Goal: Information Seeking & Learning: Learn about a topic

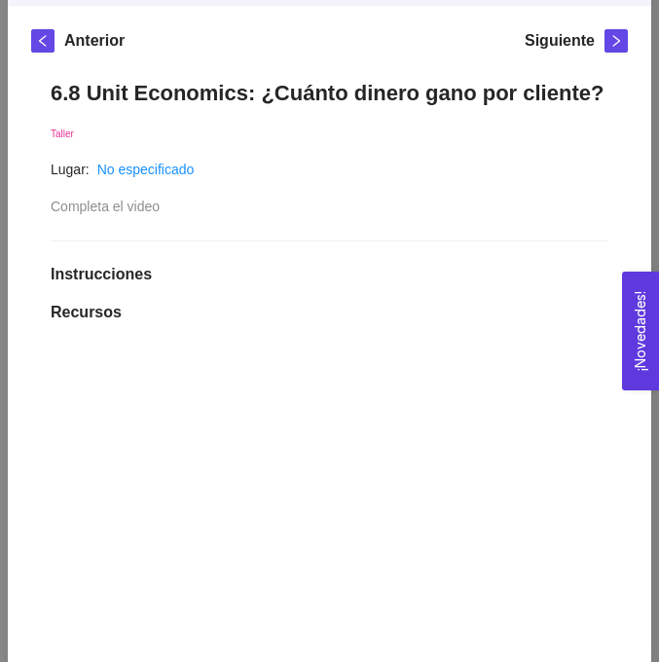
scroll to position [106, 0]
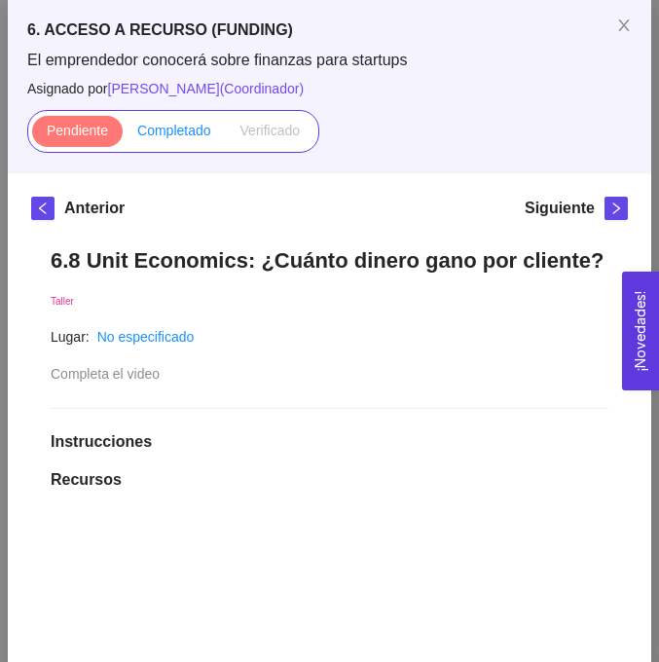
click at [184, 127] on span "Completado" at bounding box center [174, 131] width 74 height 16
click at [123, 135] on input "Completado" at bounding box center [123, 135] width 0 height 0
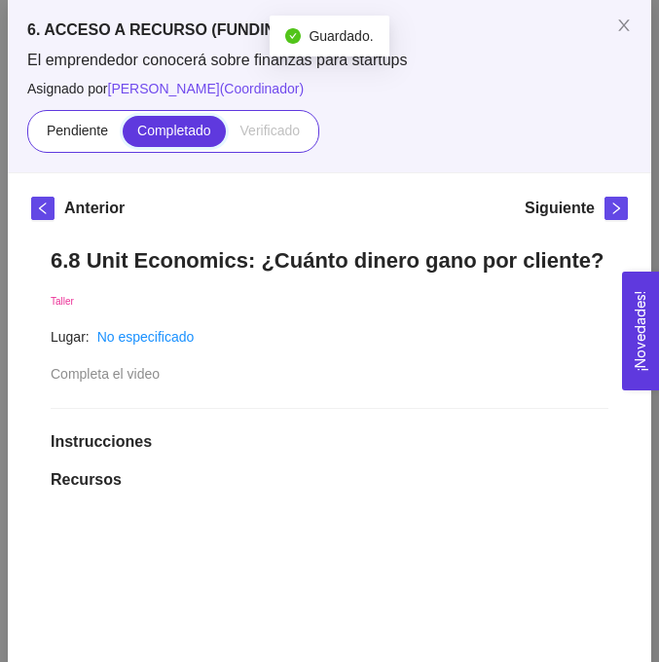
scroll to position [4840, 0]
click at [623, 22] on icon "close" at bounding box center [624, 26] width 16 height 16
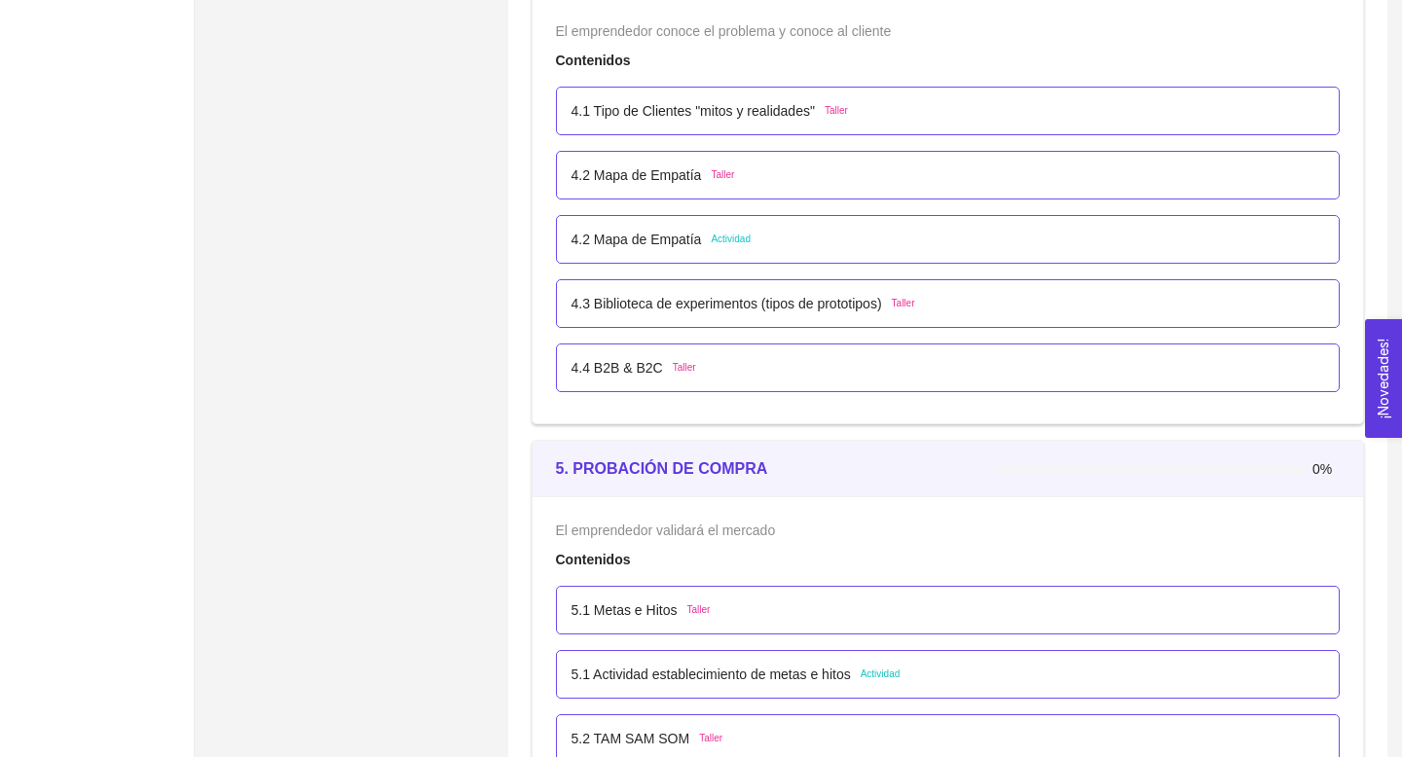
scroll to position [3183, 0]
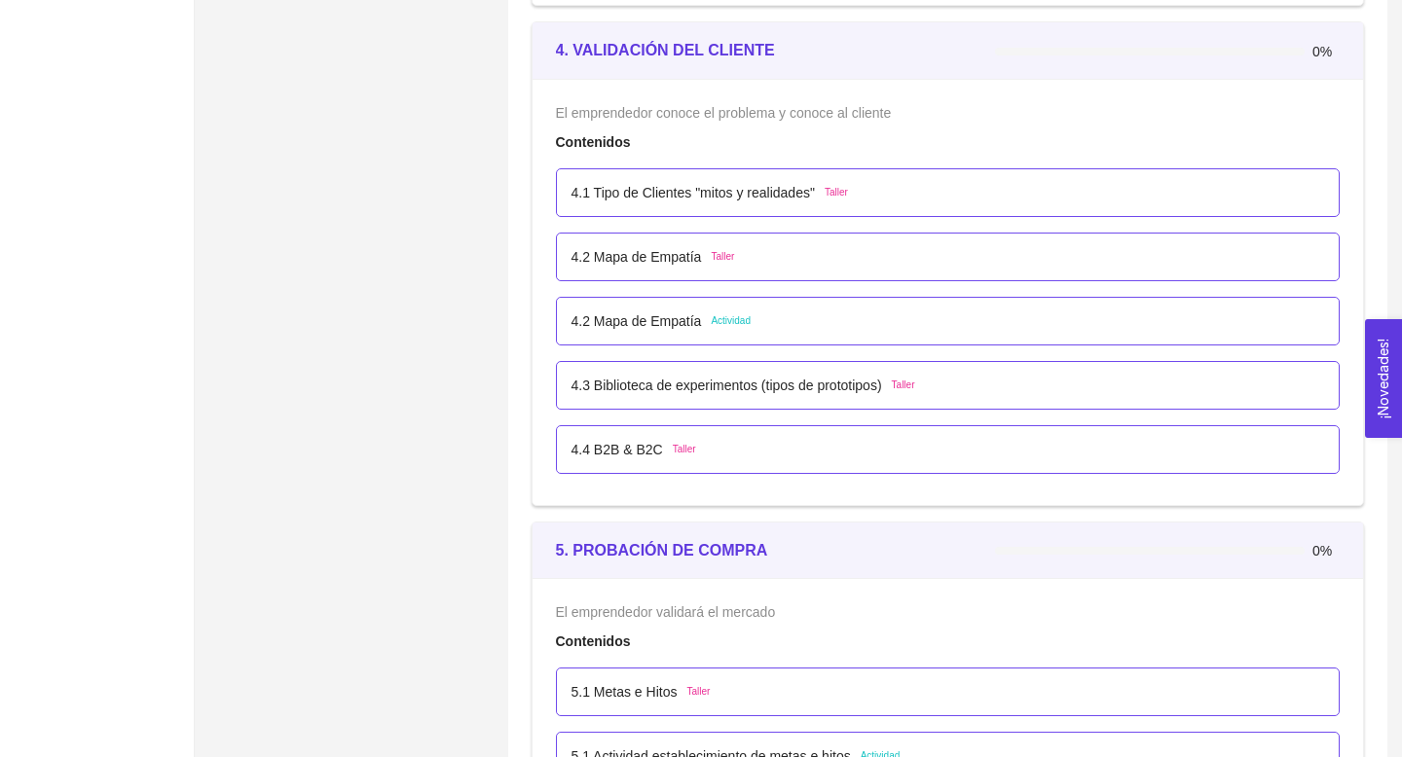
click at [658, 328] on p "4.2 Mapa de Empatía" at bounding box center [636, 321] width 130 height 21
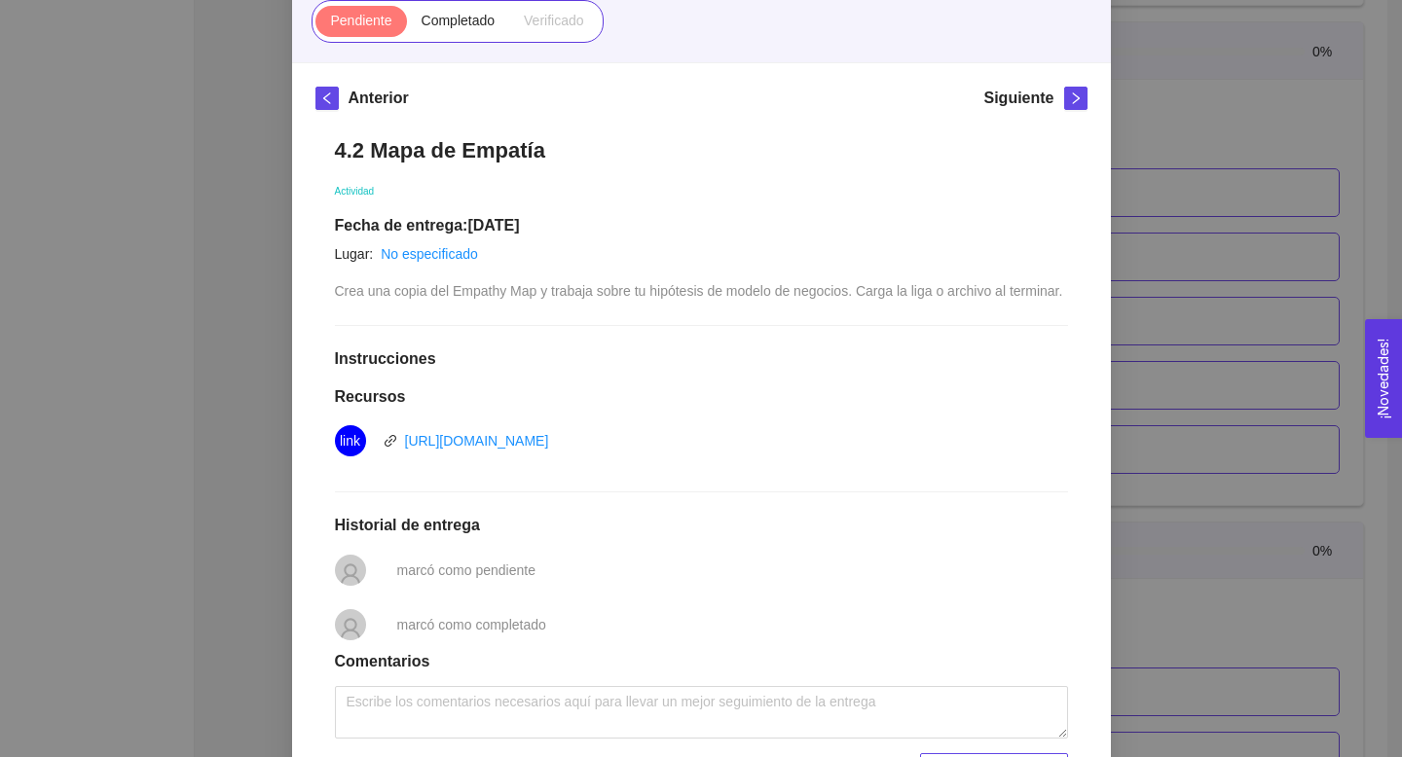
scroll to position [0, 0]
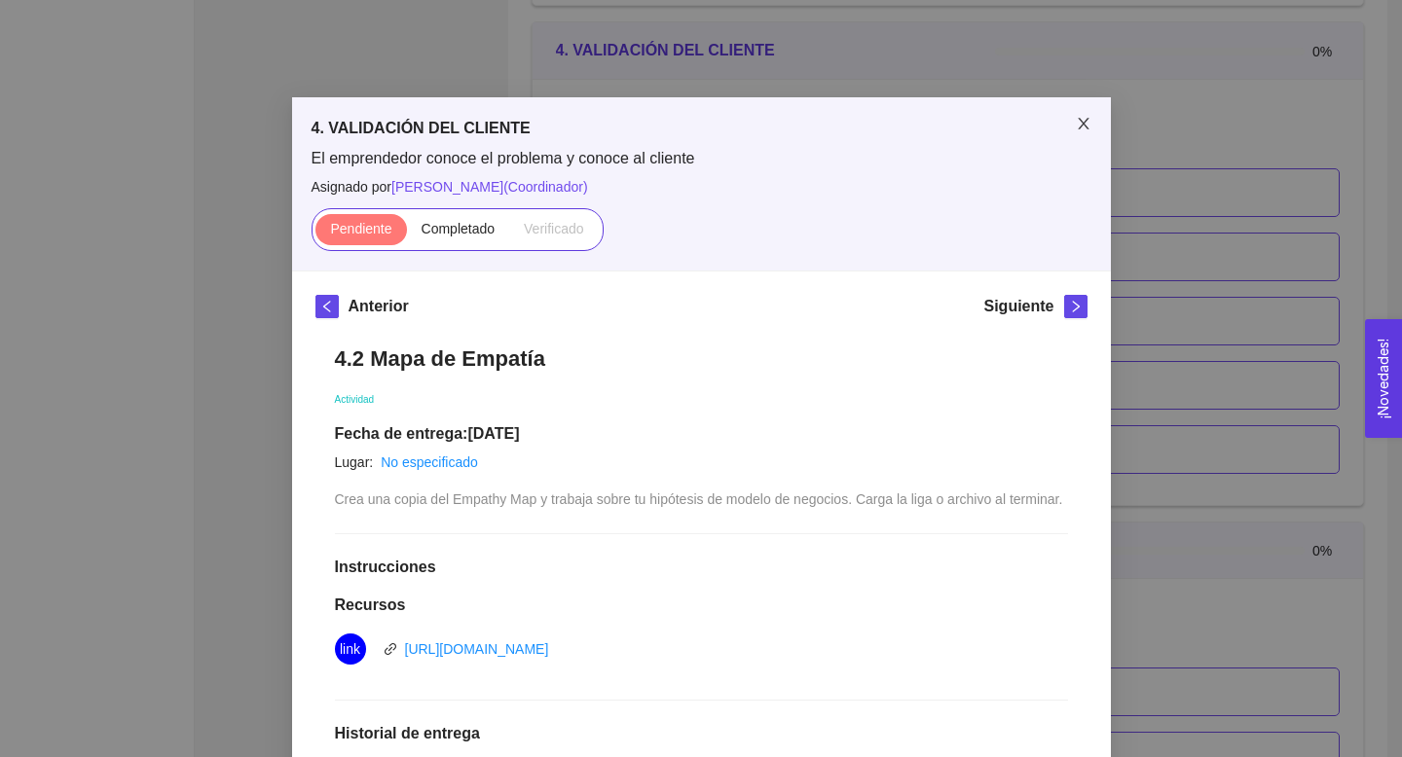
click at [658, 118] on icon "close" at bounding box center [1084, 124] width 16 height 16
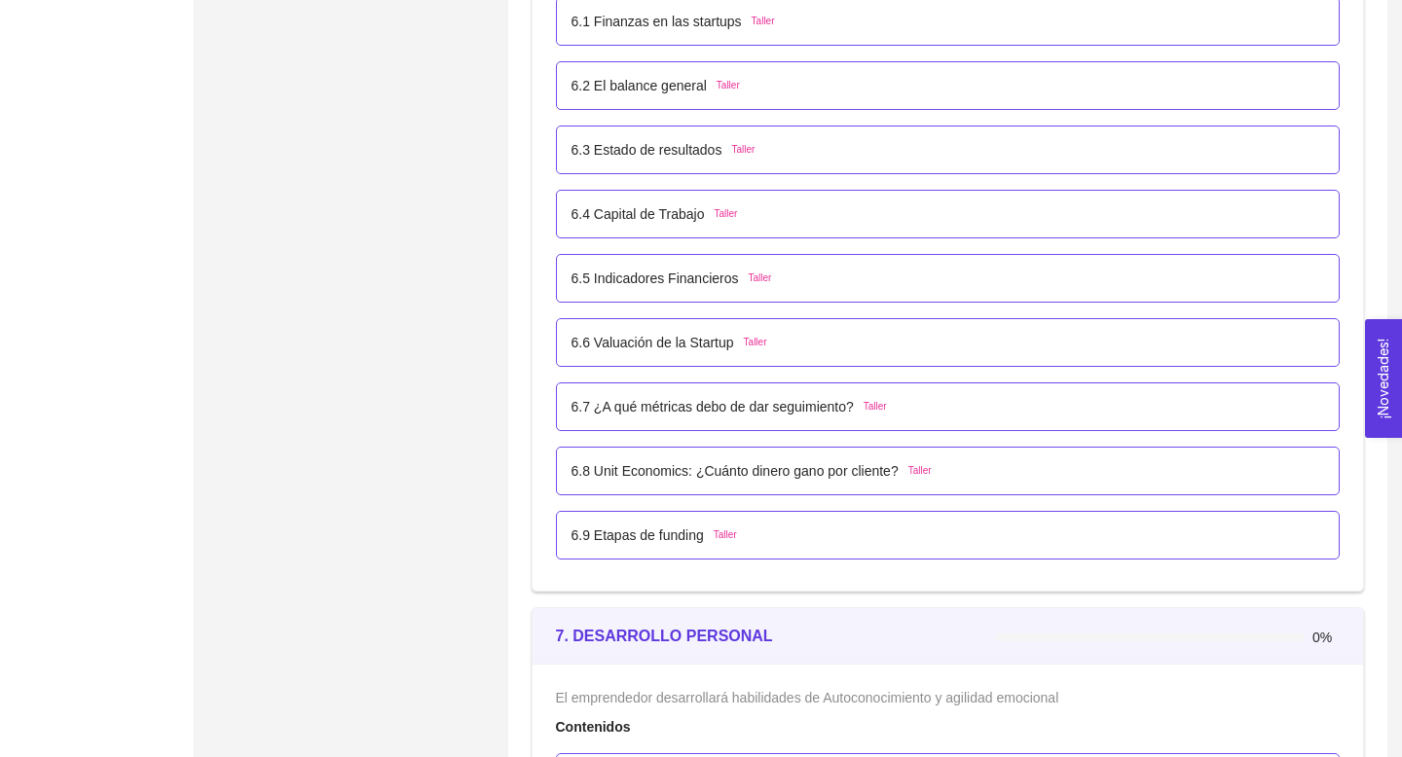
scroll to position [4729, 0]
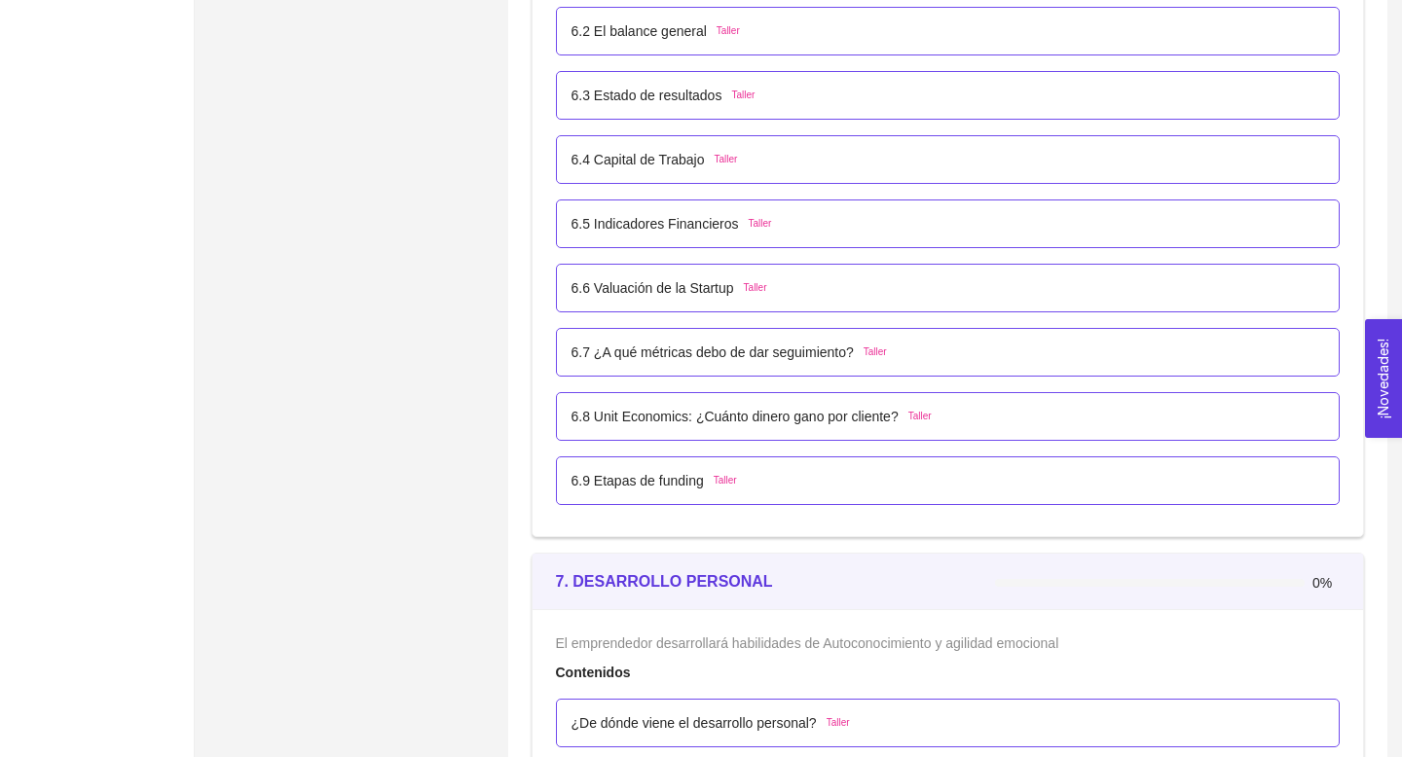
click at [658, 426] on p "6.8 Unit Economics: ¿Cuánto dinero gano por cliente?" at bounding box center [734, 416] width 327 height 21
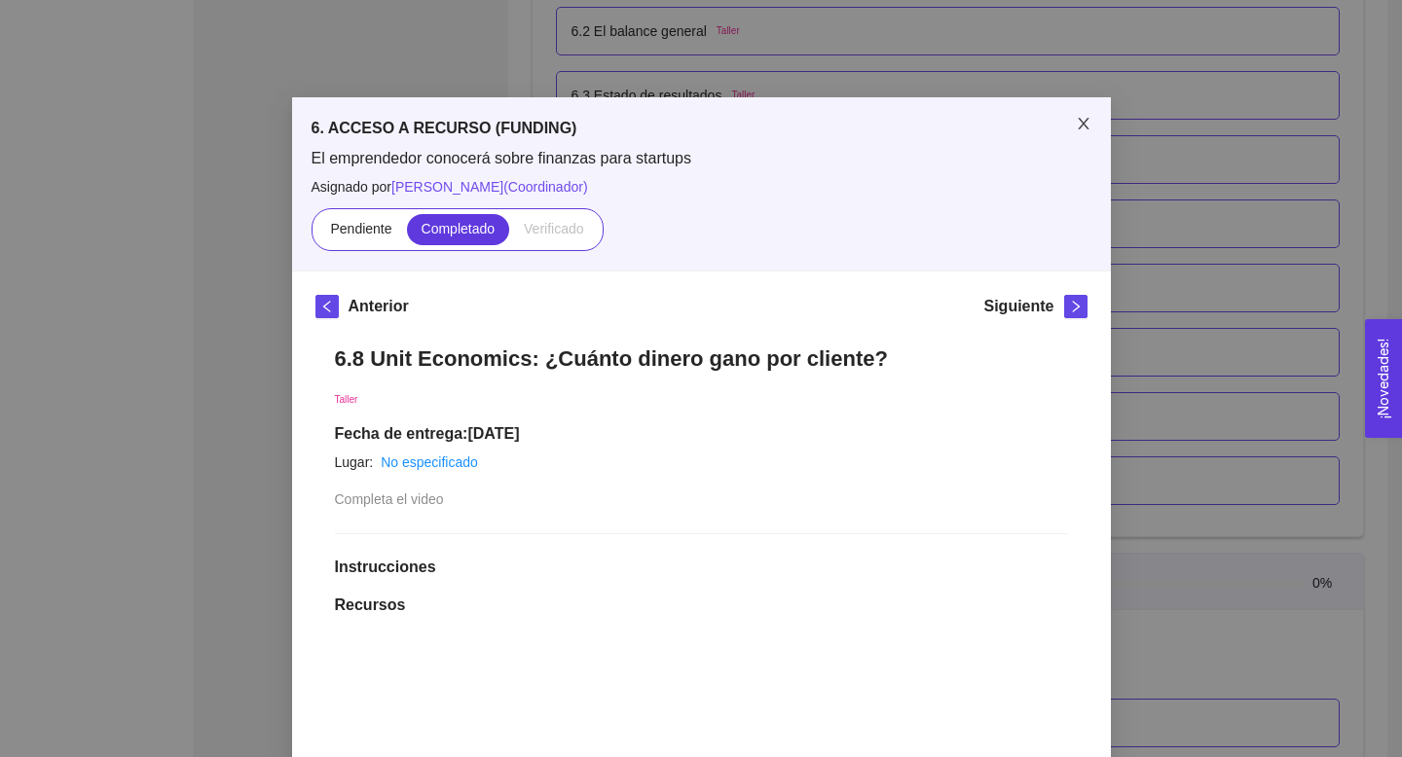
click at [658, 116] on icon "close" at bounding box center [1084, 124] width 16 height 16
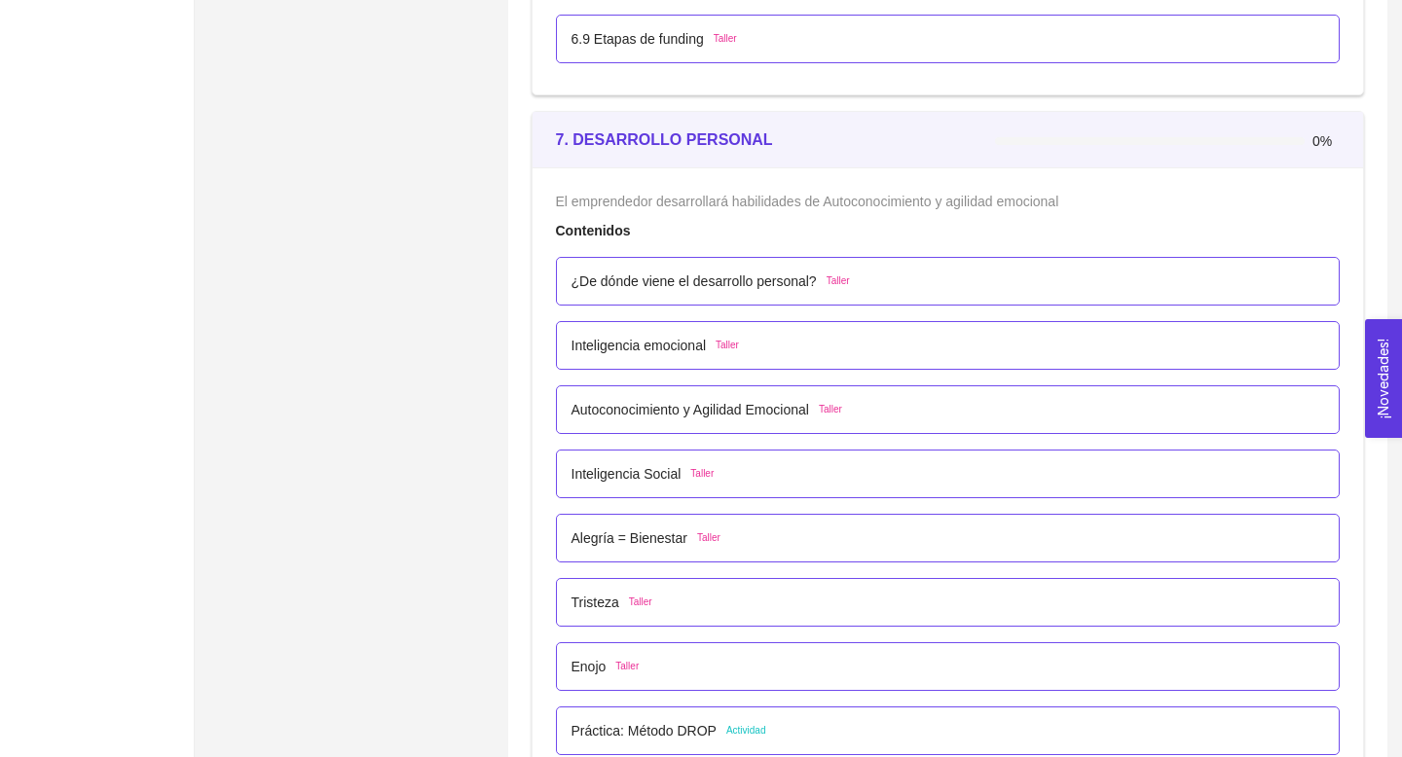
scroll to position [5187, 0]
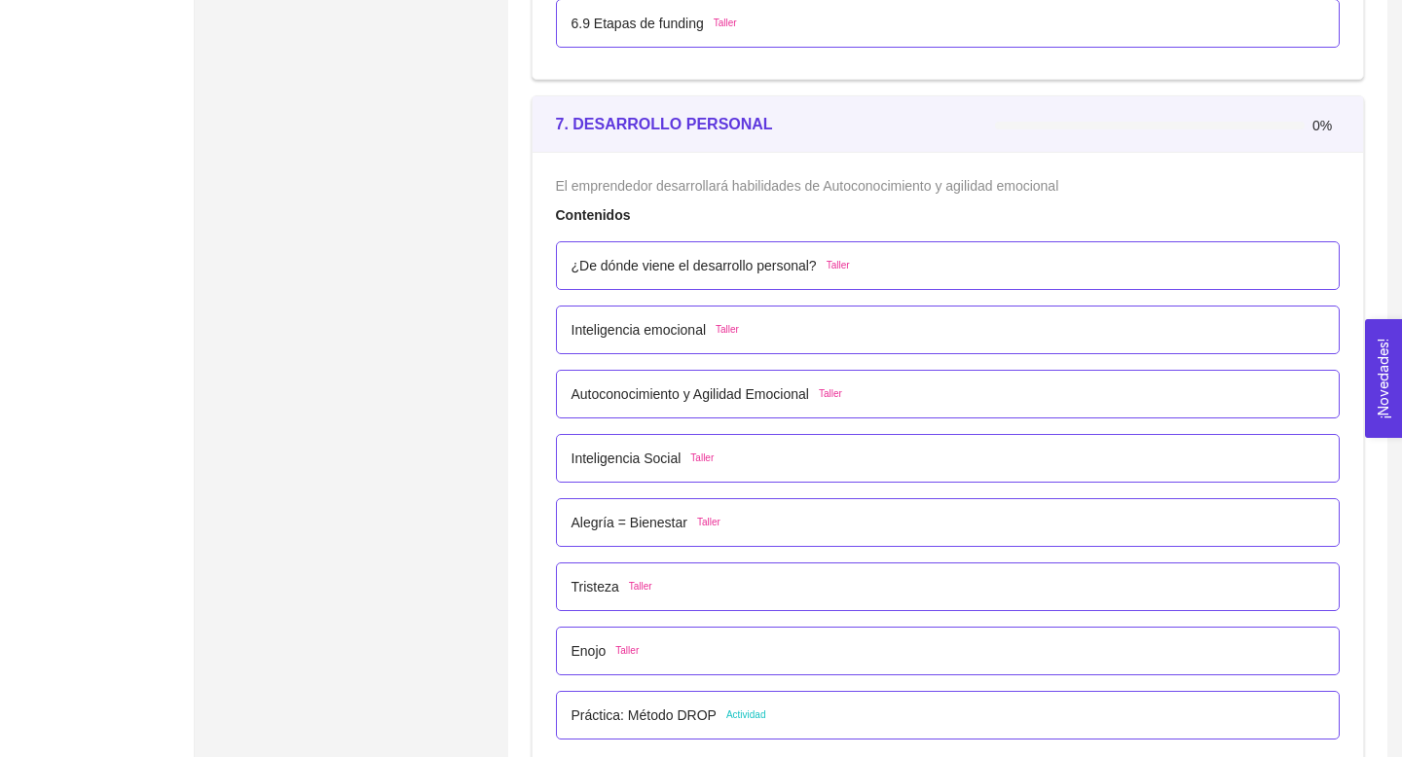
click at [658, 26] on p "6.9 Etapas de funding" at bounding box center [637, 23] width 132 height 21
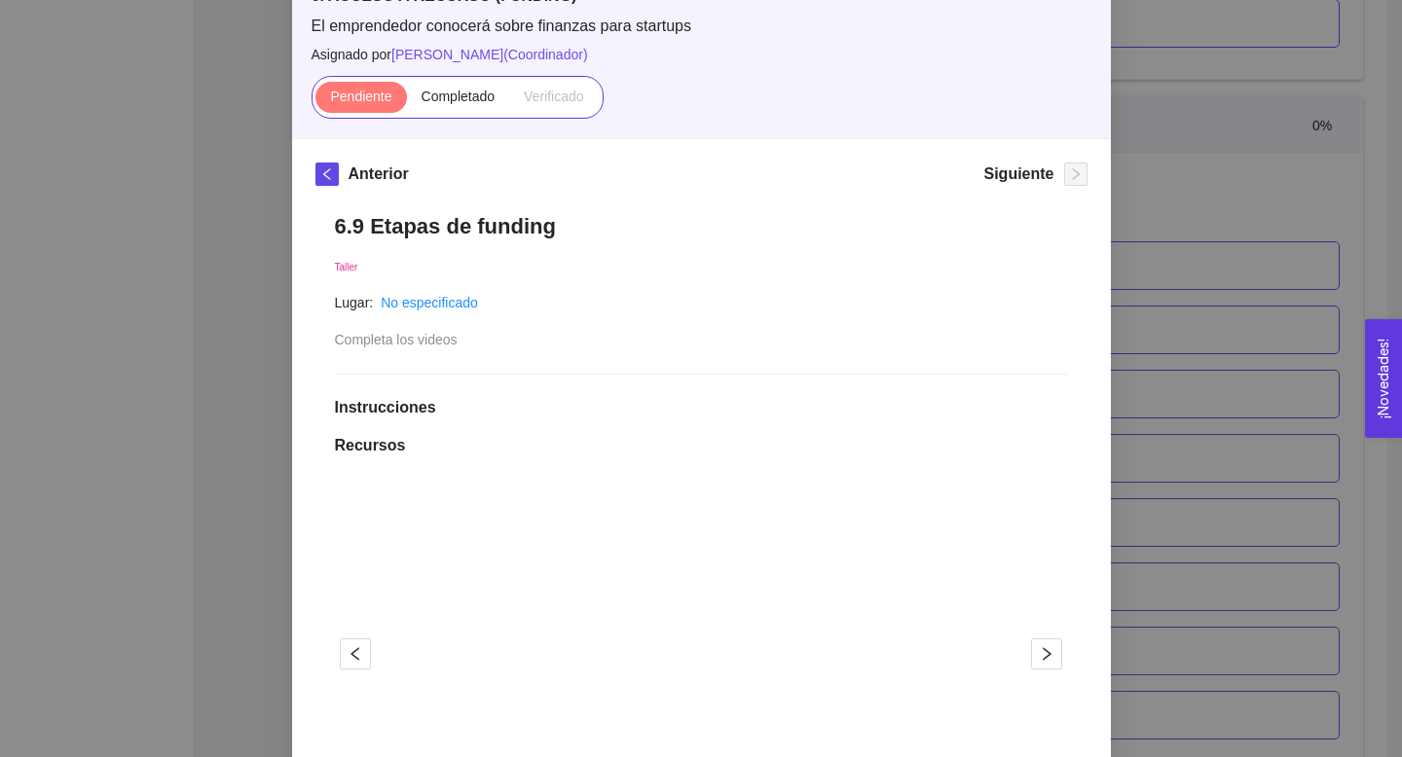
scroll to position [0, 0]
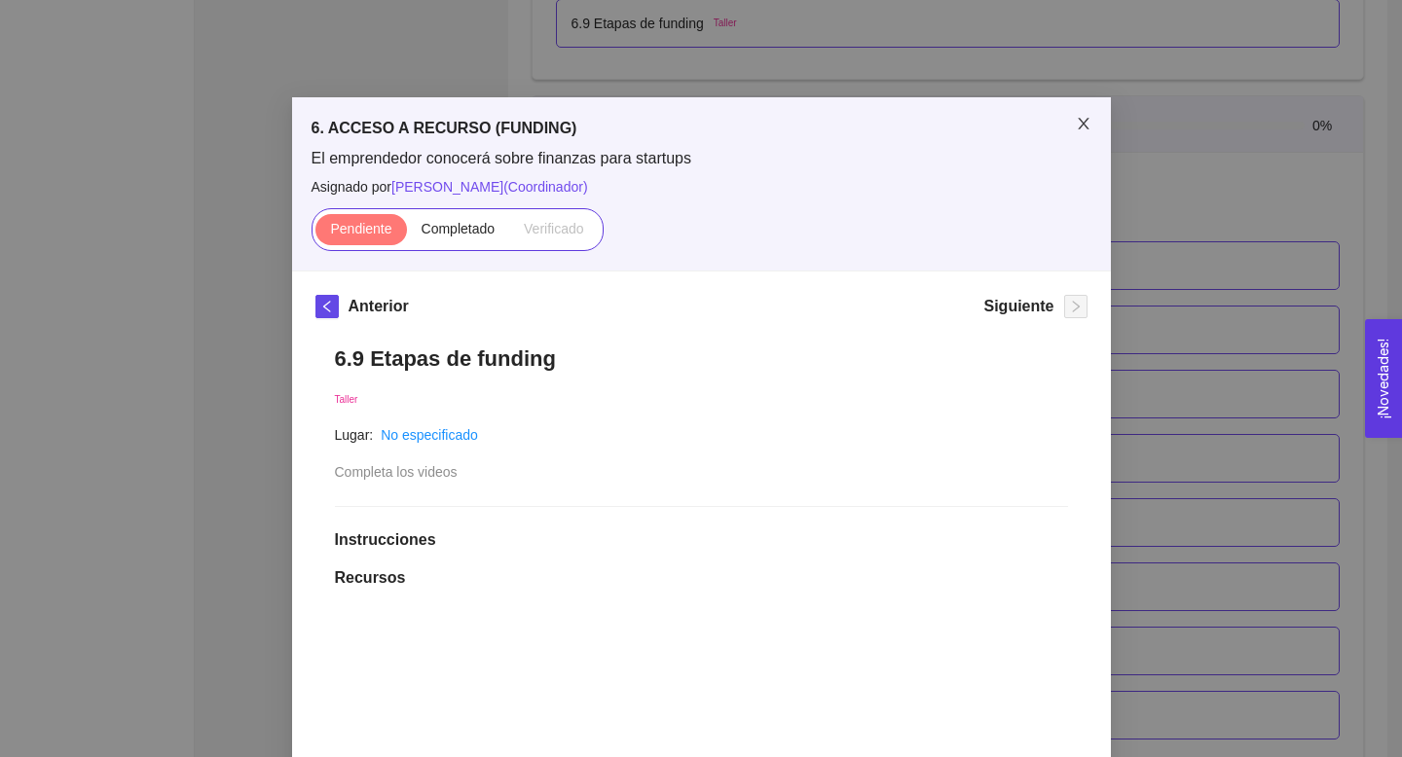
click at [658, 121] on icon "close" at bounding box center [1084, 124] width 16 height 16
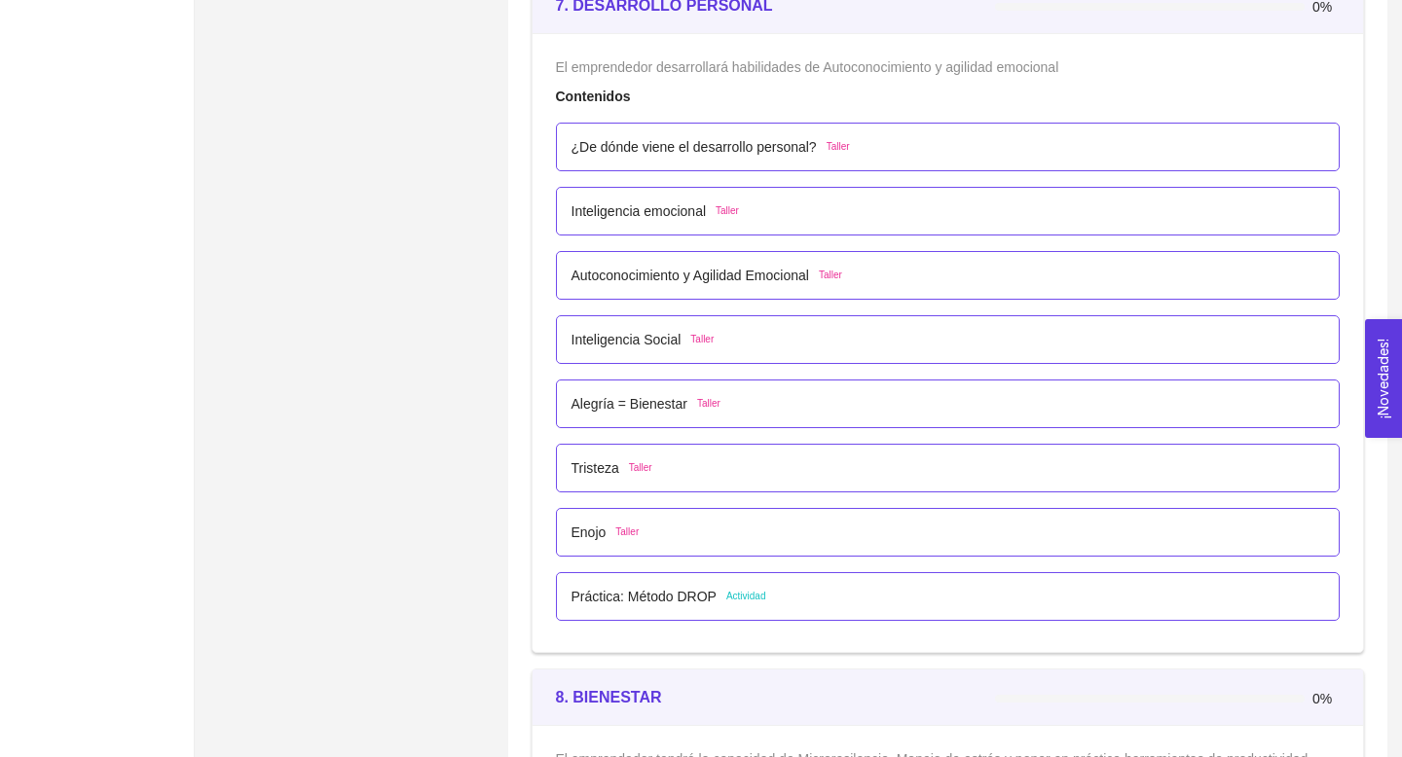
scroll to position [5073, 0]
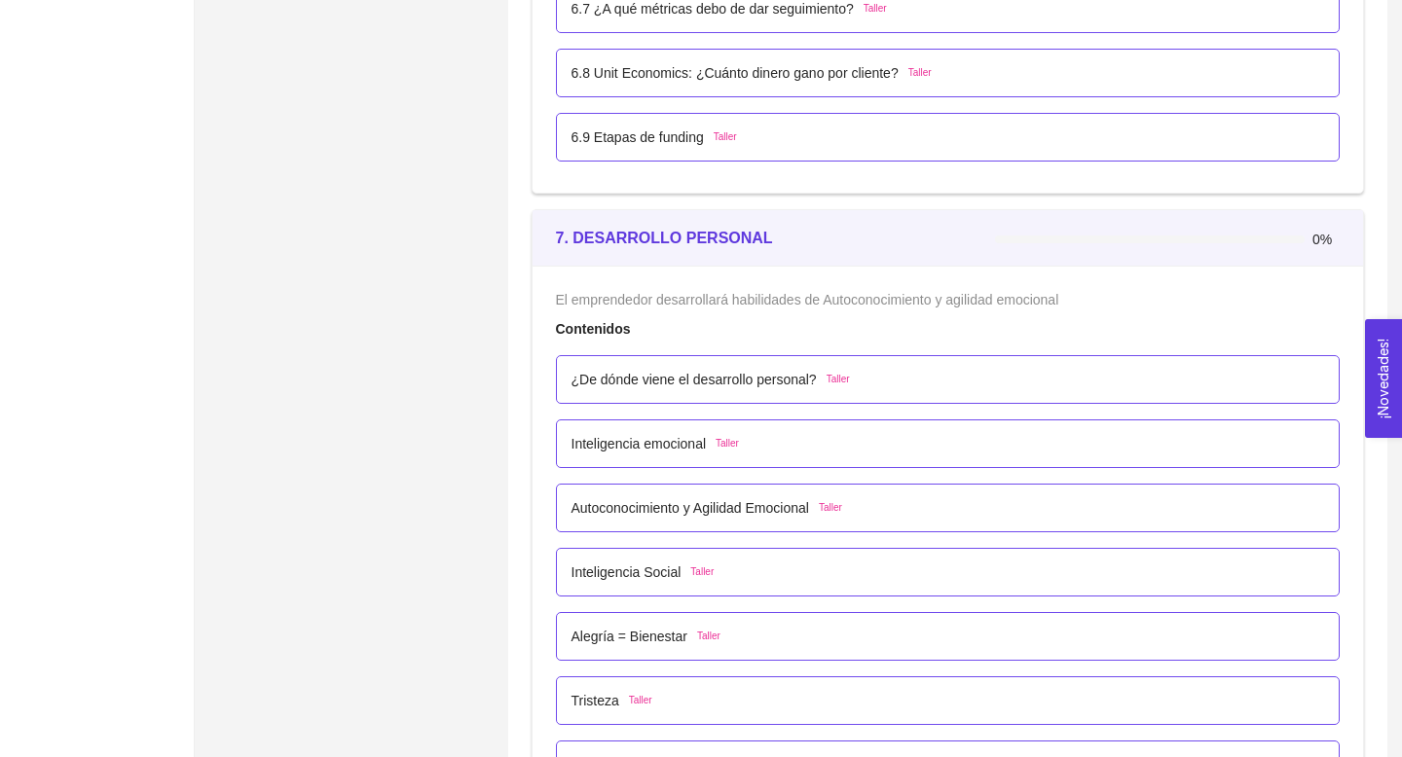
click at [658, 129] on p "6.9 Etapas de funding" at bounding box center [637, 137] width 132 height 21
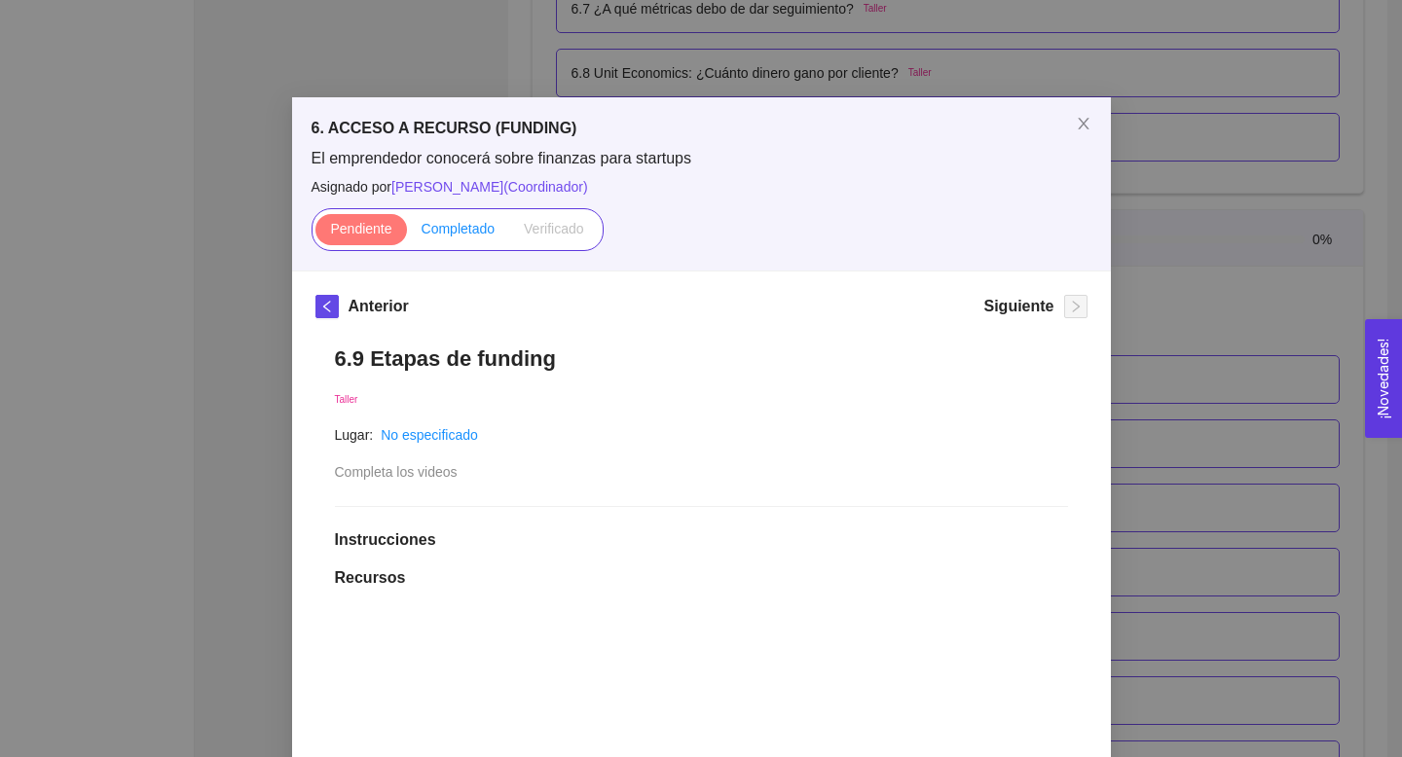
click at [476, 227] on span "Completado" at bounding box center [459, 229] width 74 height 16
click at [407, 234] on input "Completado" at bounding box center [407, 234] width 0 height 0
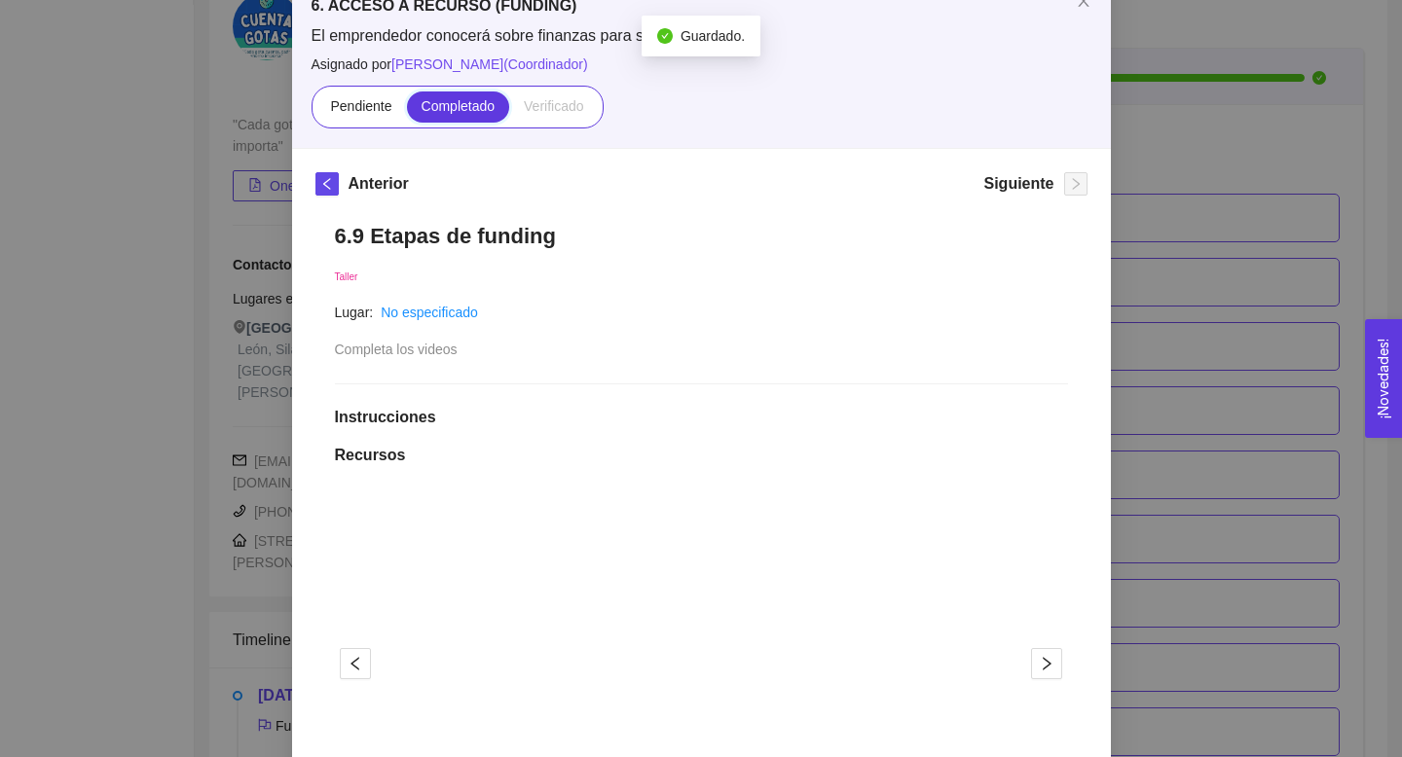
scroll to position [480, 0]
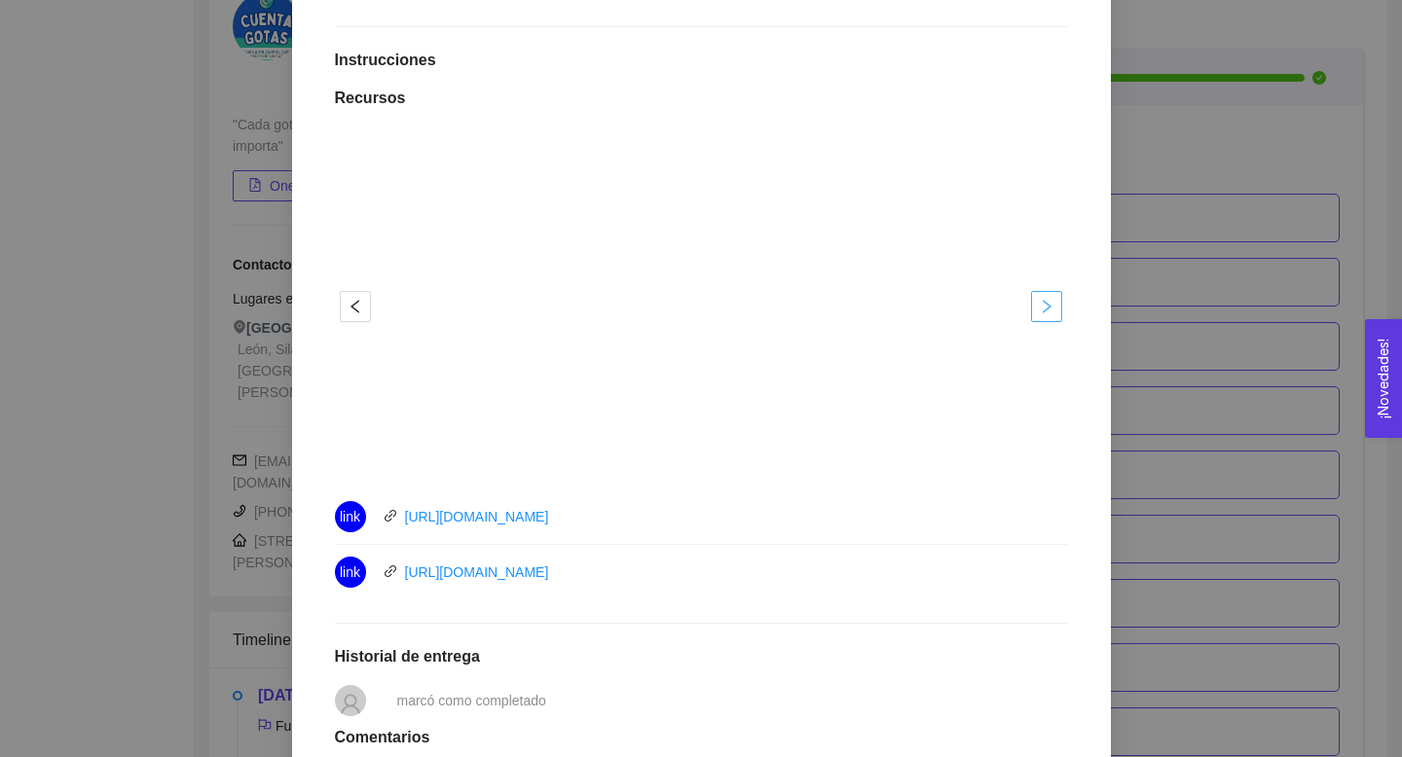
click at [658, 321] on button "button" at bounding box center [1046, 306] width 31 height 31
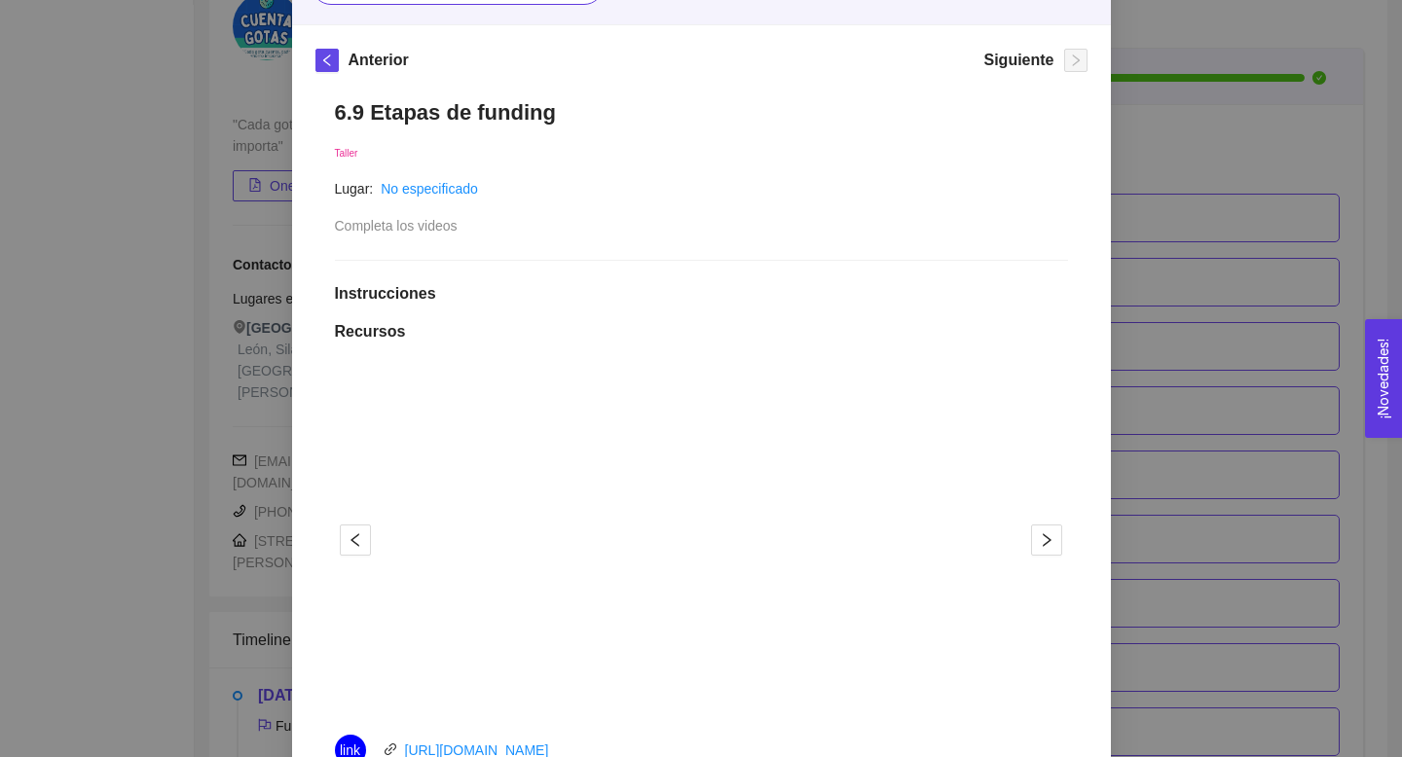
scroll to position [0, 0]
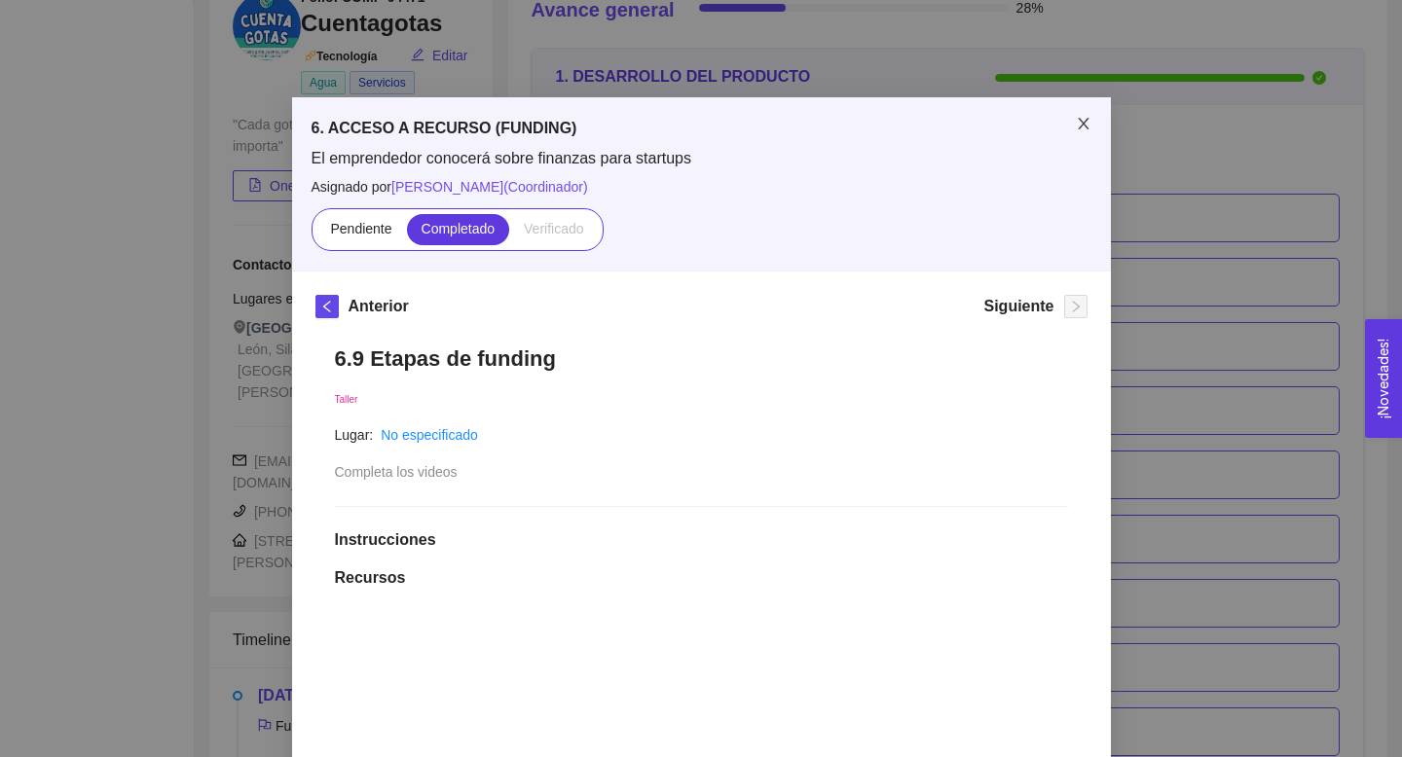
click at [658, 115] on span "Close" at bounding box center [1083, 124] width 55 height 55
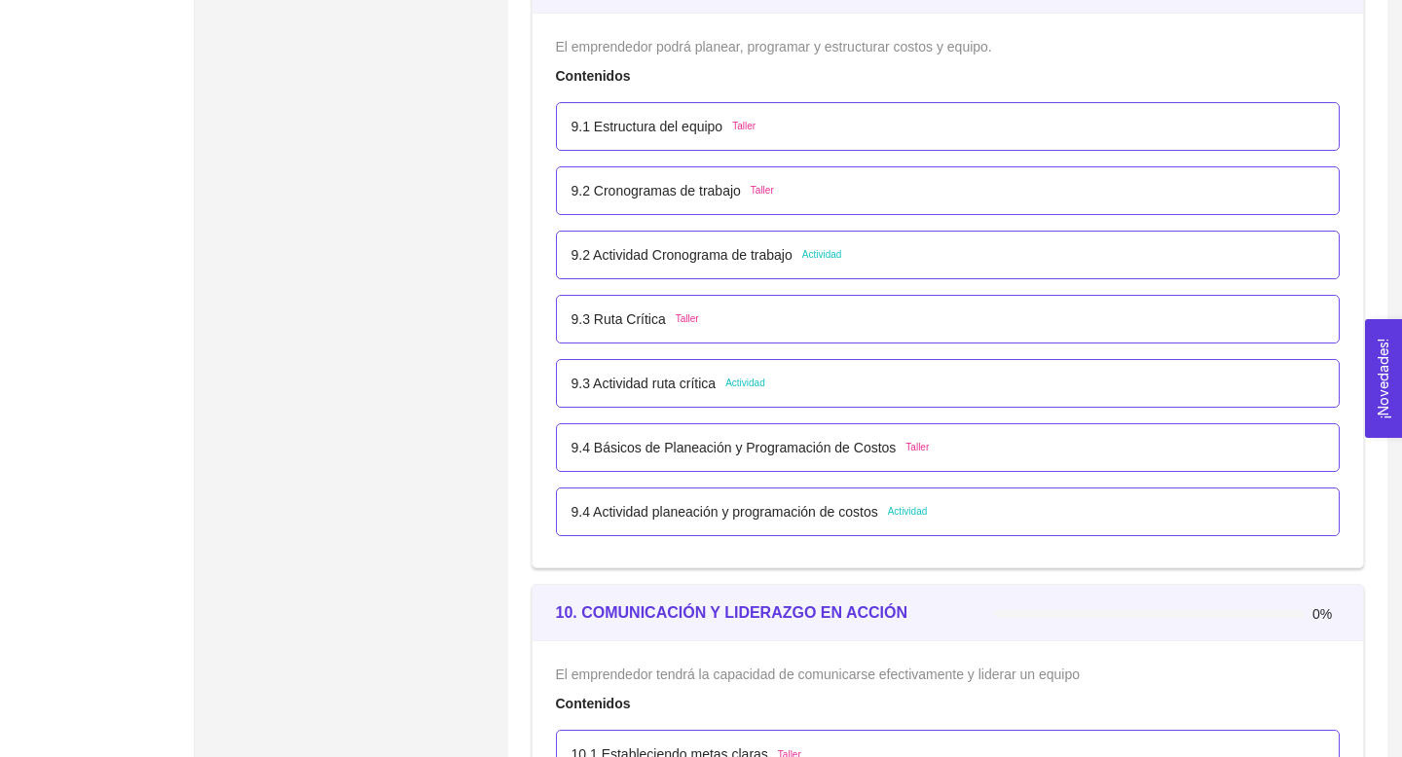
scroll to position [6564, 0]
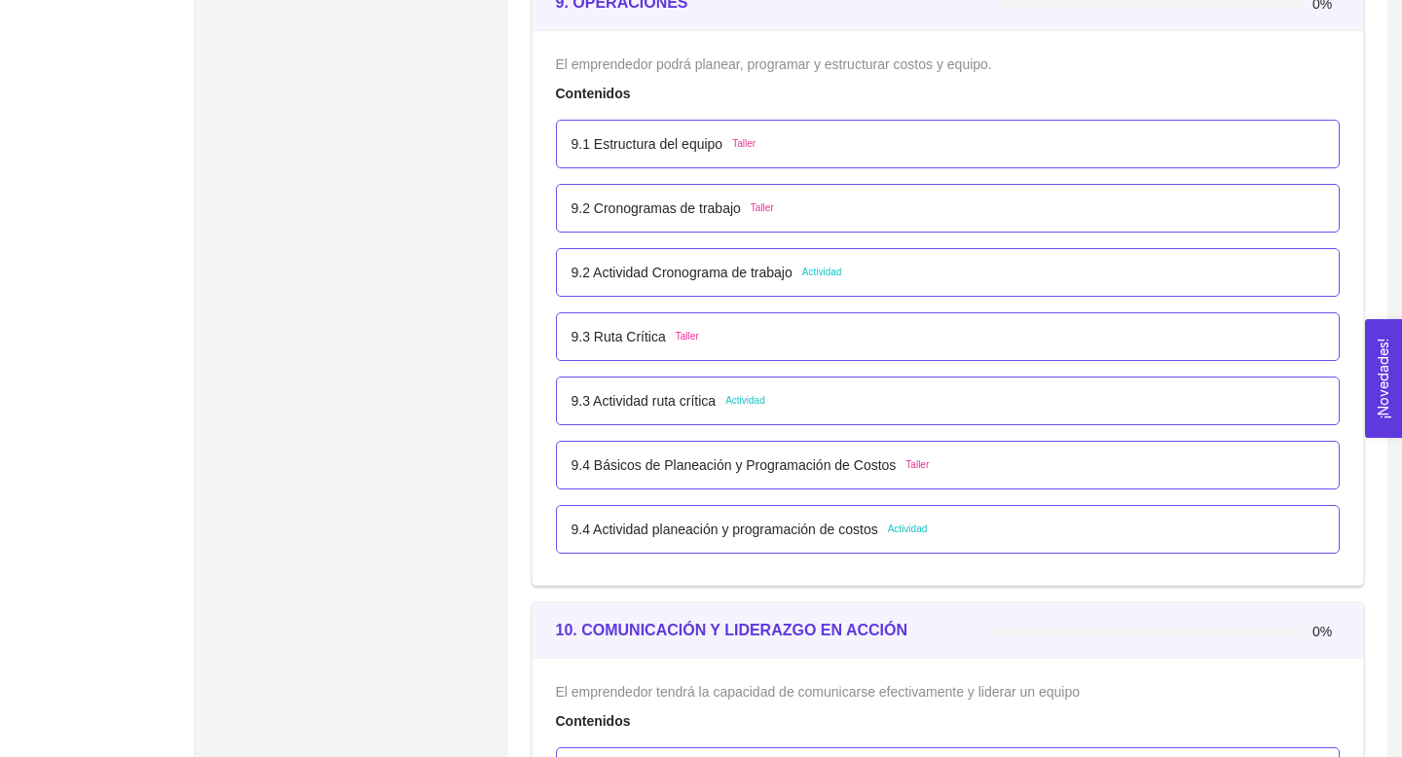
click at [658, 148] on p "9.1 Estructura del equipo" at bounding box center [647, 143] width 152 height 21
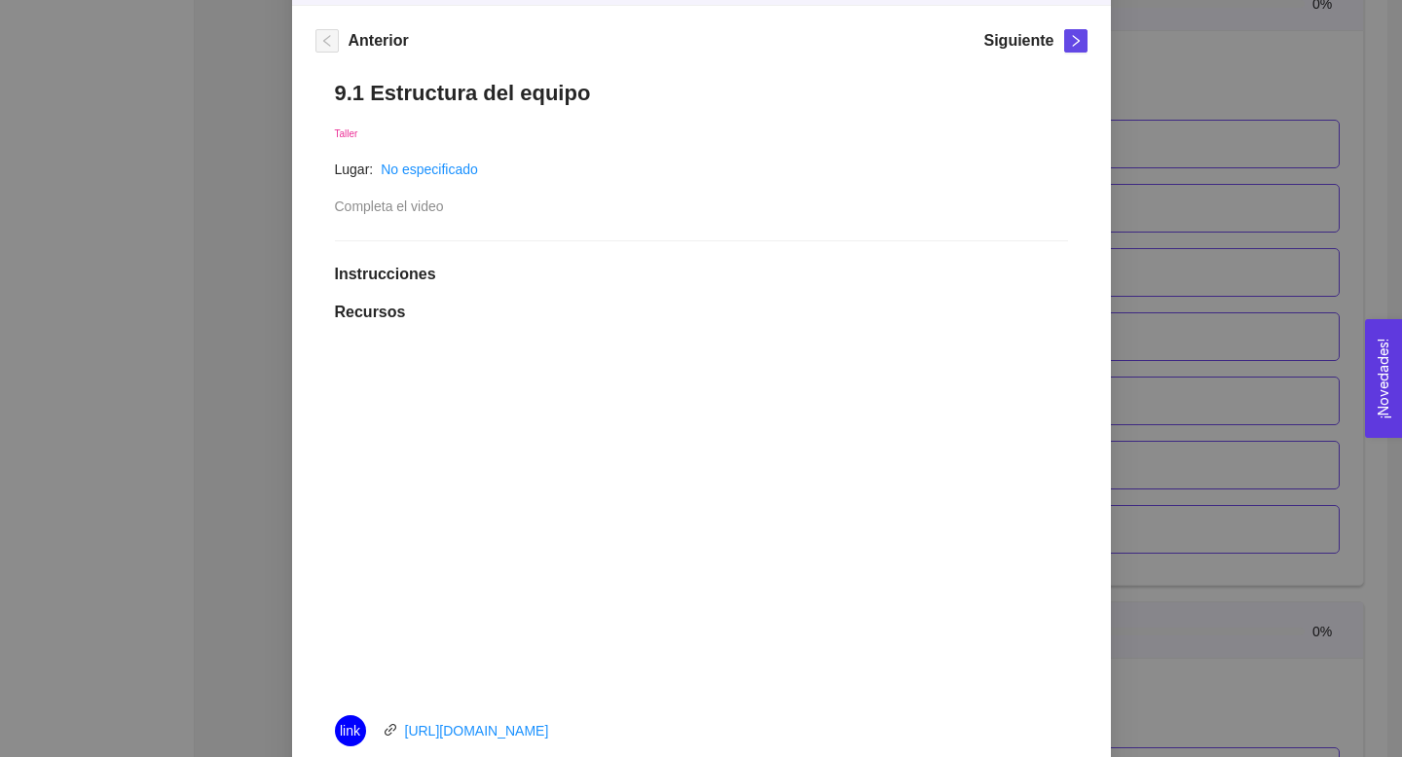
scroll to position [0, 0]
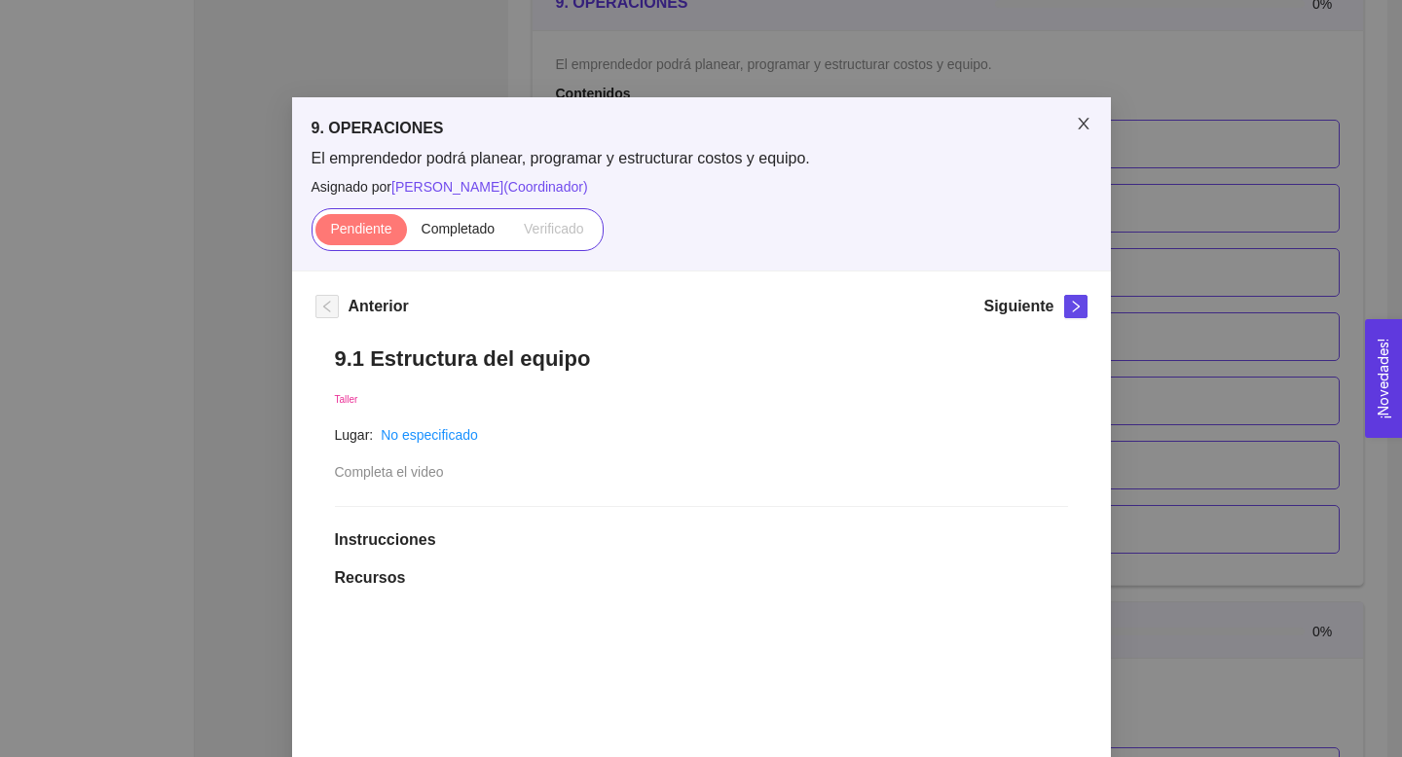
click at [658, 123] on icon "close" at bounding box center [1084, 124] width 16 height 16
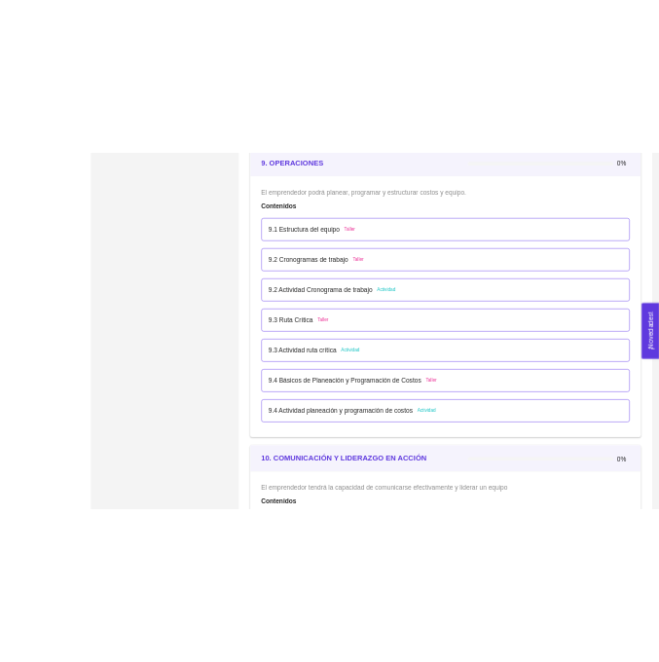
scroll to position [6541, 0]
